Goal: Use online tool/utility: Utilize a website feature to perform a specific function

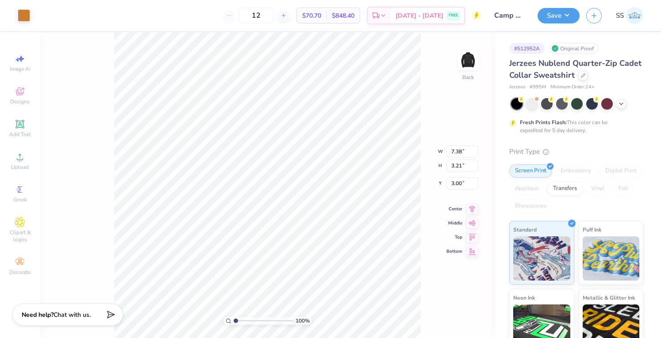
type input "6.17"
type input "2.69"
type input "5.80"
type input "2.53"
click at [469, 57] on img at bounding box center [467, 59] width 35 height 35
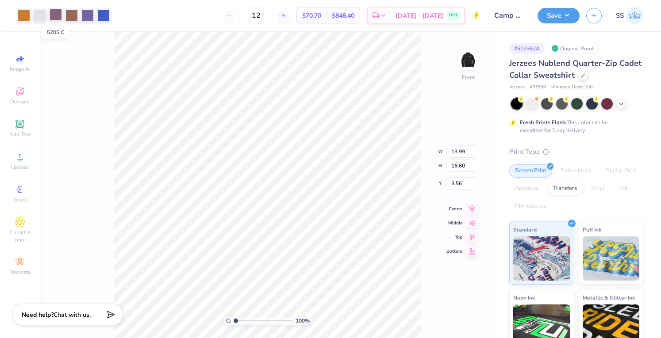
click at [58, 19] on div at bounding box center [56, 14] width 12 height 12
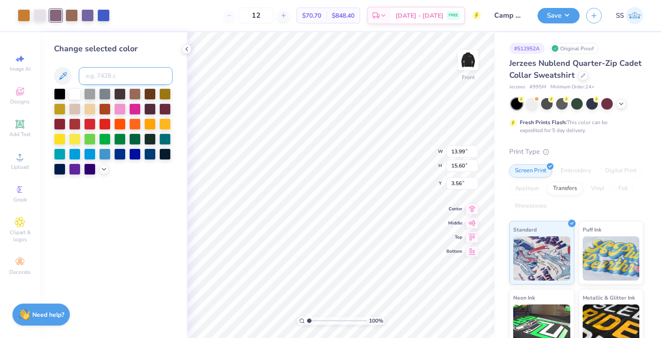
click at [105, 79] on input at bounding box center [126, 76] width 94 height 18
type input "5205"
click at [82, 12] on div at bounding box center [87, 14] width 12 height 12
click at [52, 19] on div at bounding box center [56, 14] width 12 height 12
click at [50, 16] on div at bounding box center [56, 15] width 12 height 12
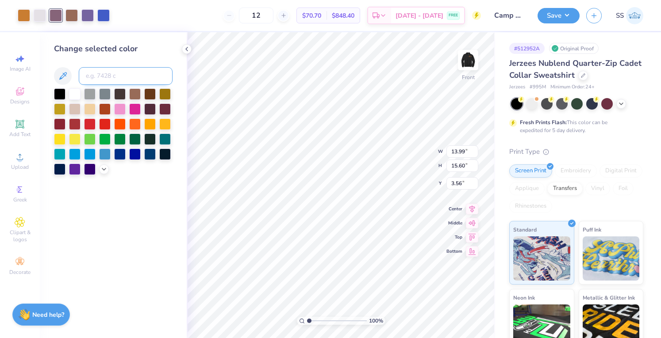
click at [109, 71] on input at bounding box center [126, 76] width 94 height 18
type input "7676"
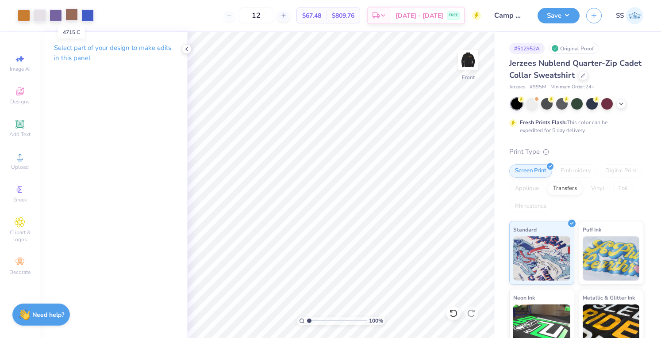
click at [67, 19] on div at bounding box center [71, 14] width 12 height 12
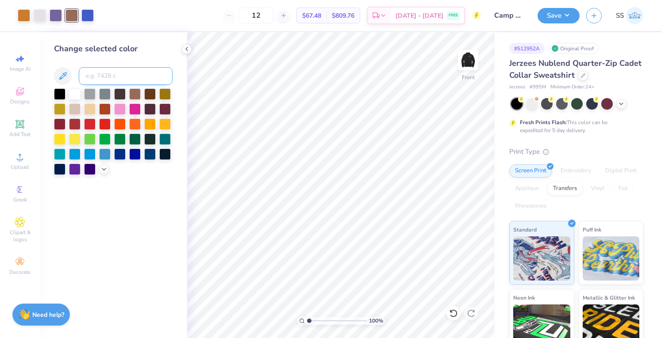
click at [111, 71] on input at bounding box center [126, 76] width 94 height 18
type input "7571"
click at [563, 12] on button "Save" at bounding box center [559, 14] width 42 height 15
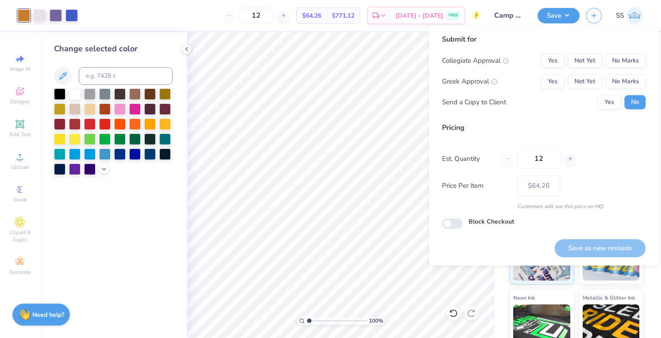
click at [647, 58] on div "Submit for Collegiate Approval Yes Not Yet No Marks Greek Approval Yes Not Yet …" at bounding box center [544, 145] width 230 height 241
click at [642, 58] on button "No Marks" at bounding box center [625, 61] width 40 height 14
click at [642, 76] on button "No Marks" at bounding box center [625, 81] width 40 height 14
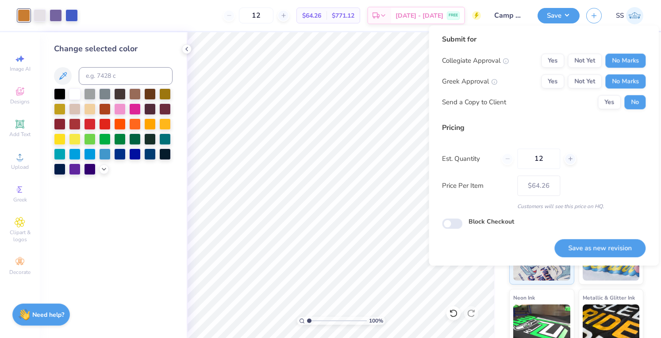
click at [627, 239] on div "Save as new revision" at bounding box center [599, 244] width 91 height 28
click at [623, 246] on button "Save as new revision" at bounding box center [599, 248] width 91 height 18
type input "$64.26"
